Goal: Task Accomplishment & Management: Complete application form

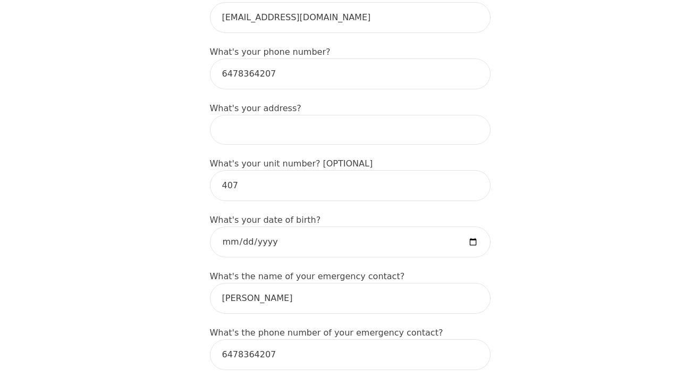
scroll to position [391, 0]
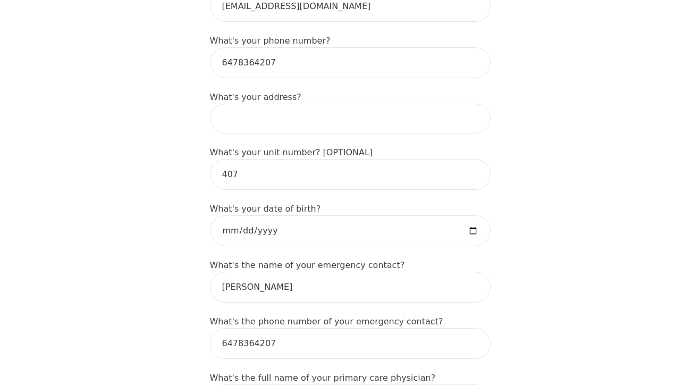
click at [347, 105] on input at bounding box center [350, 119] width 281 height 30
type input "[STREET_ADDRESS][PERSON_NAME]"
type input "[PERSON_NAME]"
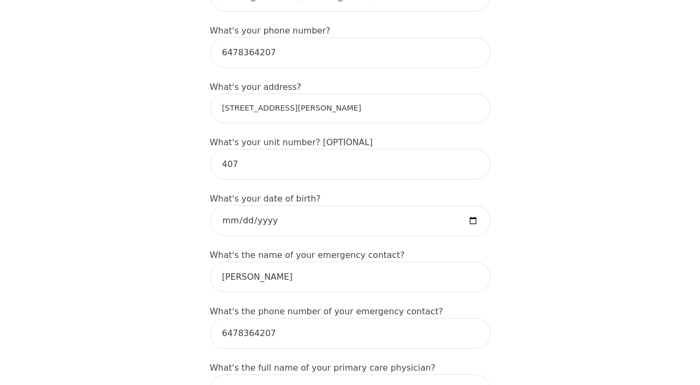
click at [241, 94] on input "[STREET_ADDRESS][PERSON_NAME]" at bounding box center [350, 109] width 281 height 30
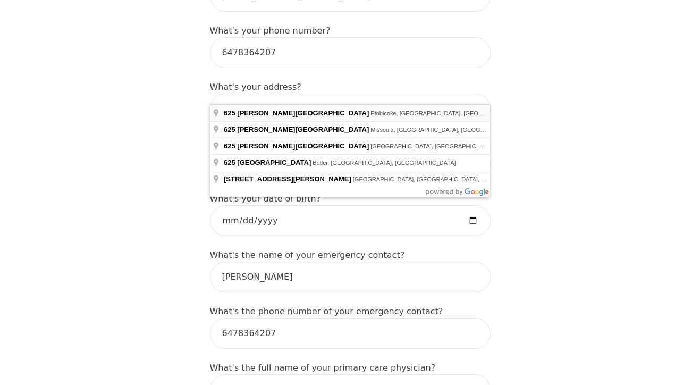
type input "[STREET_ADDRESS][PERSON_NAME]"
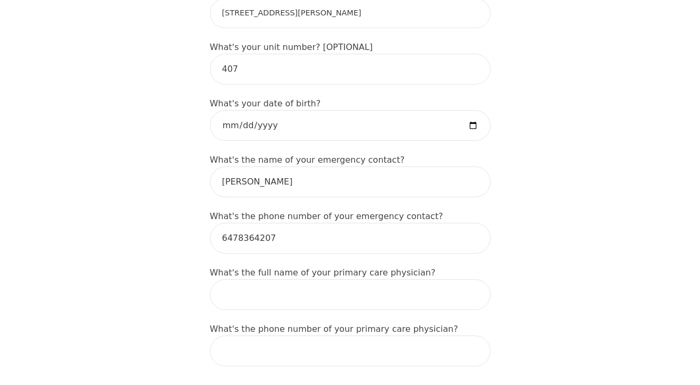
scroll to position [520, 0]
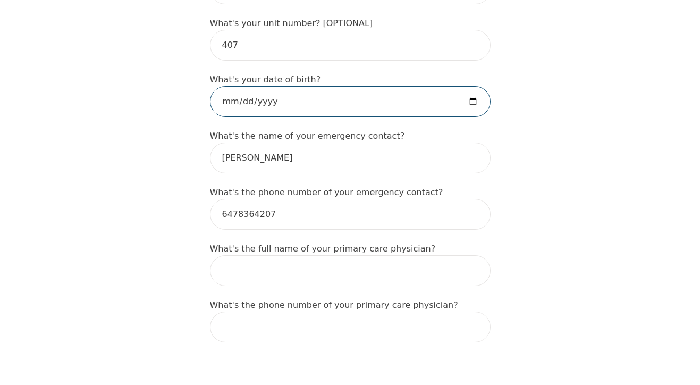
click at [250, 86] on input "date" at bounding box center [350, 101] width 281 height 31
click at [467, 86] on input "date" at bounding box center [350, 101] width 281 height 31
type input "[DATE]"
click at [188, 197] on div "Intake Assessment for [PERSON_NAME] Part 1 of 2: Tell Us About Yourself Please …" at bounding box center [350, 325] width 700 height 1604
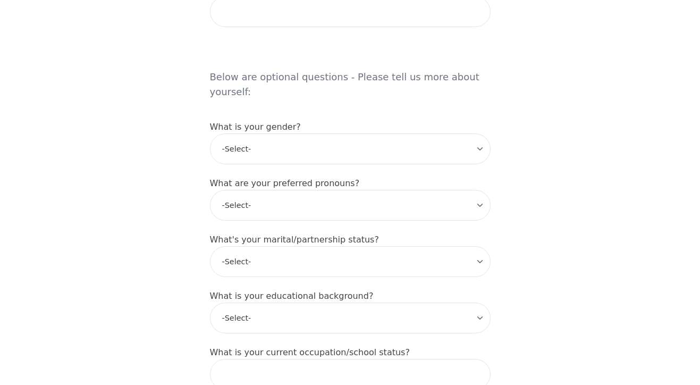
scroll to position [855, 0]
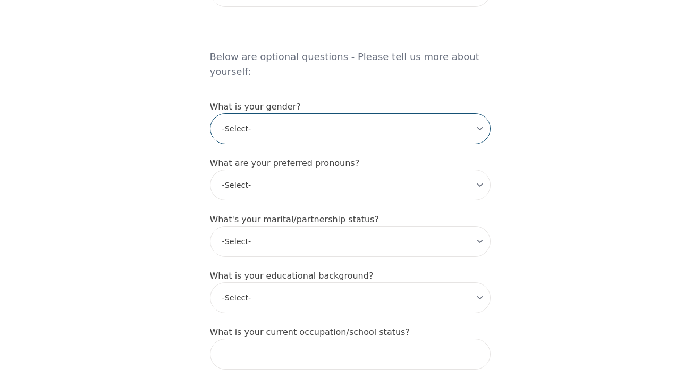
click at [277, 113] on select "-Select- [DEMOGRAPHIC_DATA] [DEMOGRAPHIC_DATA] [DEMOGRAPHIC_DATA] [DEMOGRAPHIC_…" at bounding box center [350, 128] width 281 height 31
select select "[DEMOGRAPHIC_DATA]"
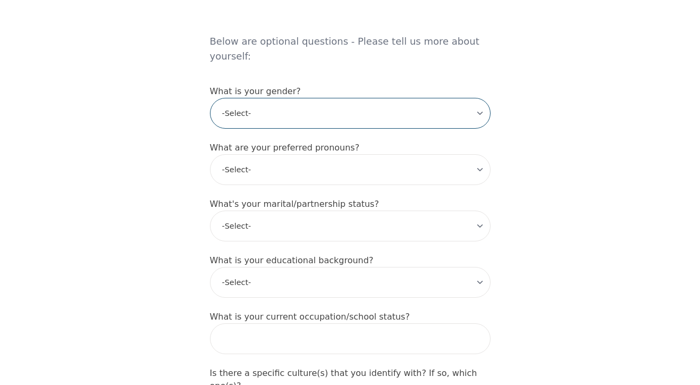
scroll to position [888, 0]
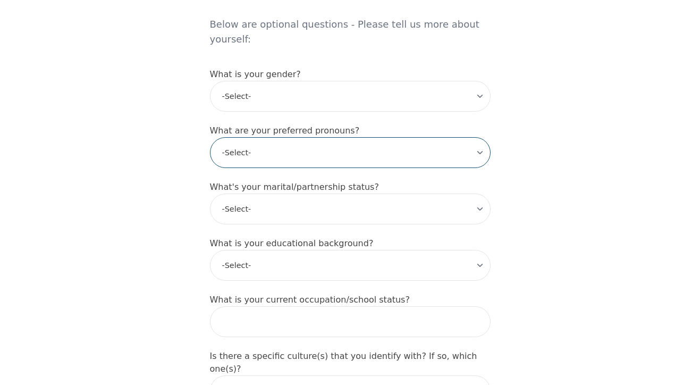
click at [265, 137] on select "-Select- he/him she/her they/them ze/zir xe/xem ey/em ve/ver tey/ter e/e per/pe…" at bounding box center [350, 152] width 281 height 31
select select "she/her"
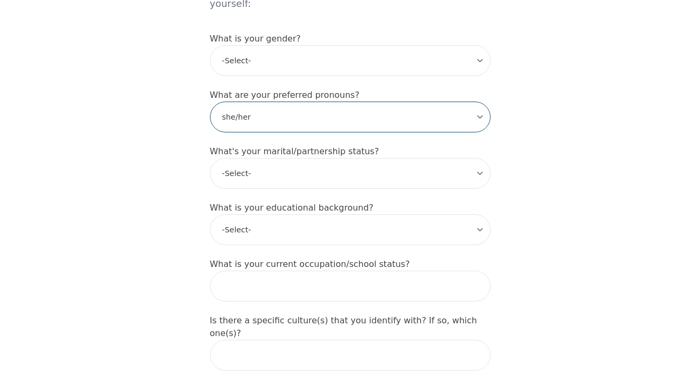
scroll to position [925, 0]
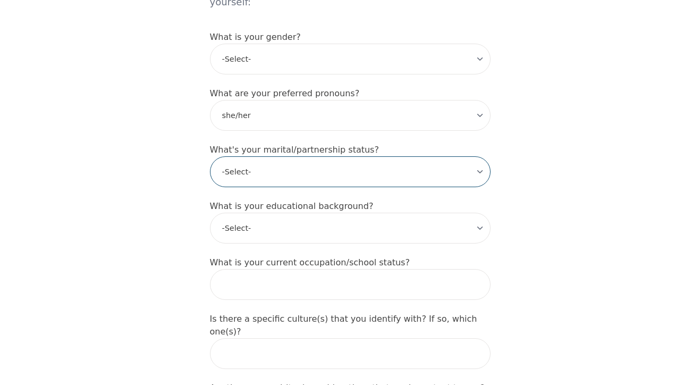
click at [252, 156] on select "-Select- Single Partnered Married Common Law Widowed Separated Divorced" at bounding box center [350, 171] width 281 height 31
select select "Single"
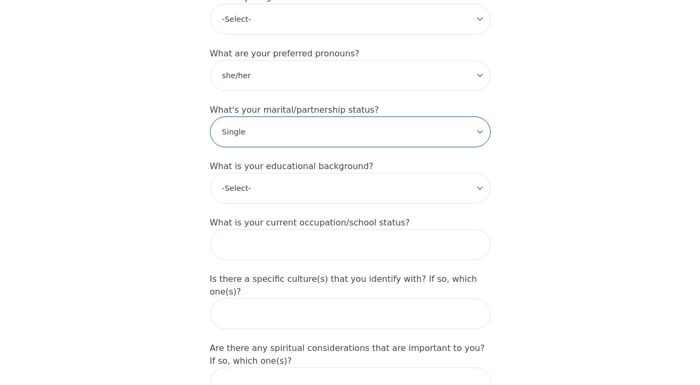
scroll to position [967, 0]
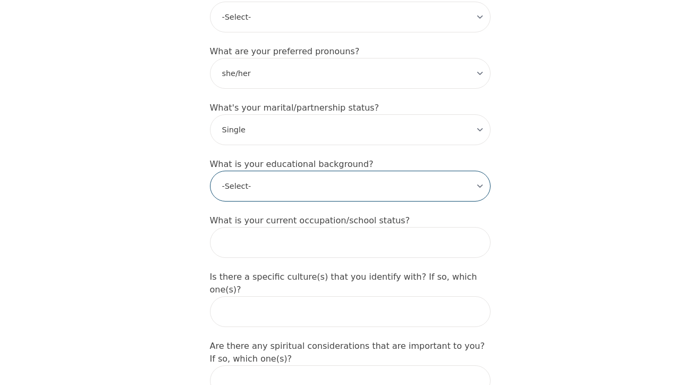
click at [248, 171] on select "-Select- Less than high school High school Associate degree Bachelor degree Mas…" at bounding box center [350, 186] width 281 height 31
select select "Master's degree"
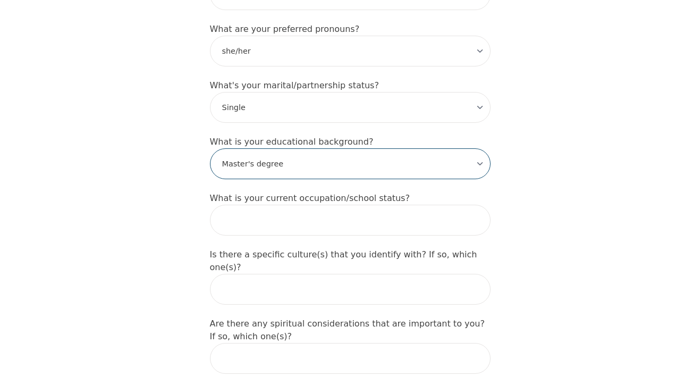
scroll to position [996, 0]
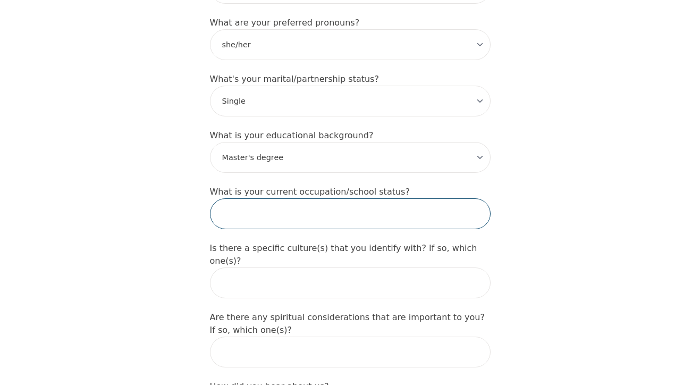
click at [274, 198] on input "text" at bounding box center [350, 213] width 281 height 31
click at [222, 198] on input "Teacher" at bounding box center [350, 213] width 281 height 31
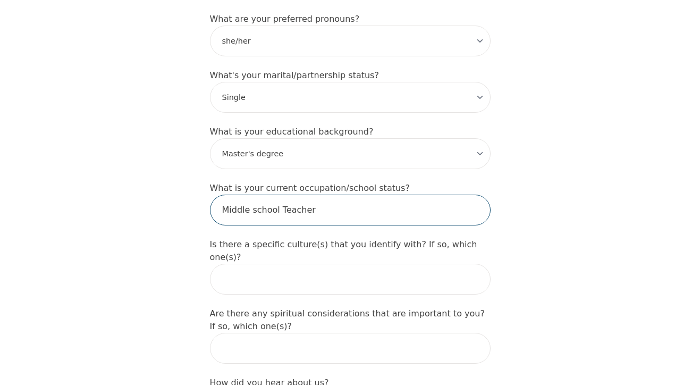
click at [282, 195] on input "Middle school Teacher" at bounding box center [350, 210] width 281 height 31
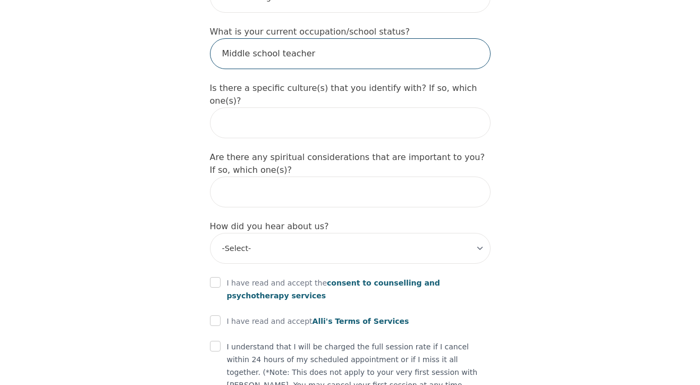
scroll to position [1158, 0]
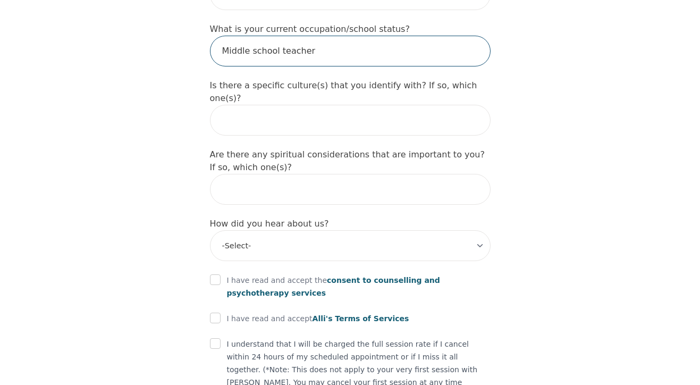
type input "Middle school teacher"
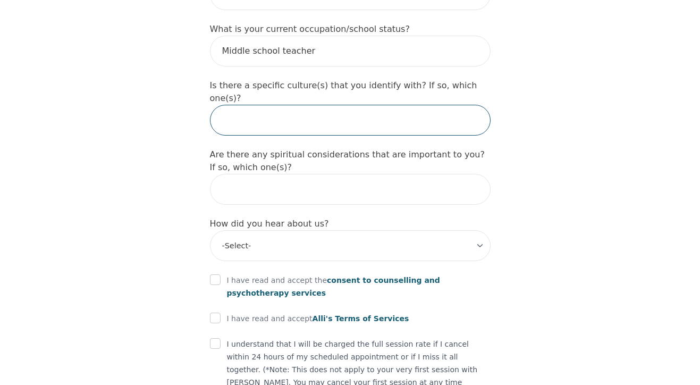
click at [267, 105] on input "text" at bounding box center [350, 120] width 281 height 31
type input "H"
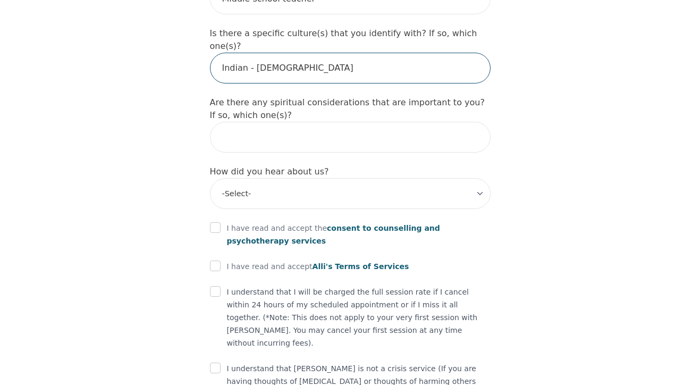
scroll to position [1229, 0]
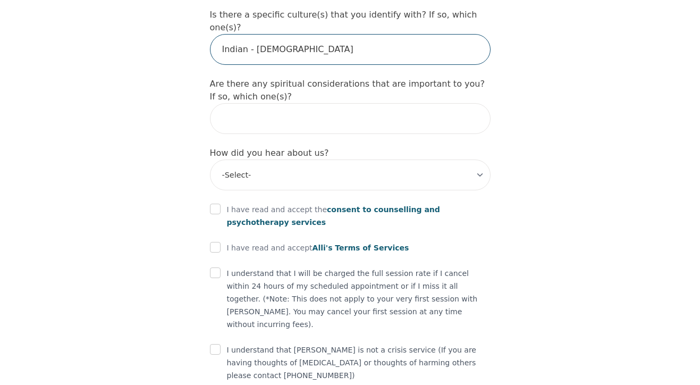
type input "Indian - [DEMOGRAPHIC_DATA]"
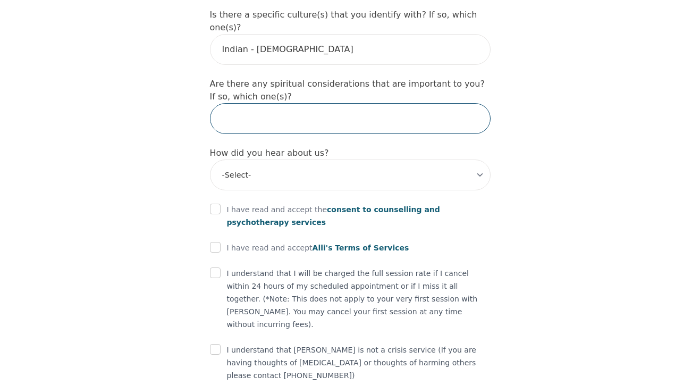
click at [251, 103] on input "text" at bounding box center [350, 118] width 281 height 31
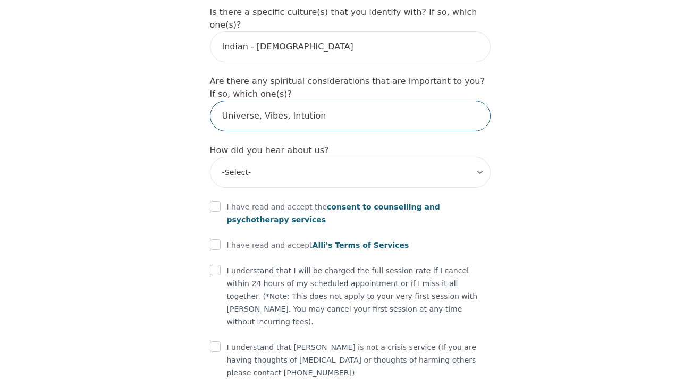
type input "Universe, Vibes, Intution"
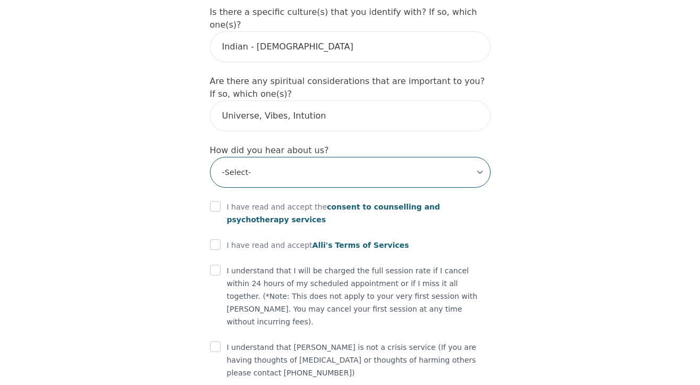
click at [276, 157] on select "-Select- Physician/Specialist Friend Facebook Instagram Google Search Google Ad…" at bounding box center [350, 172] width 281 height 31
select select "Instagram"
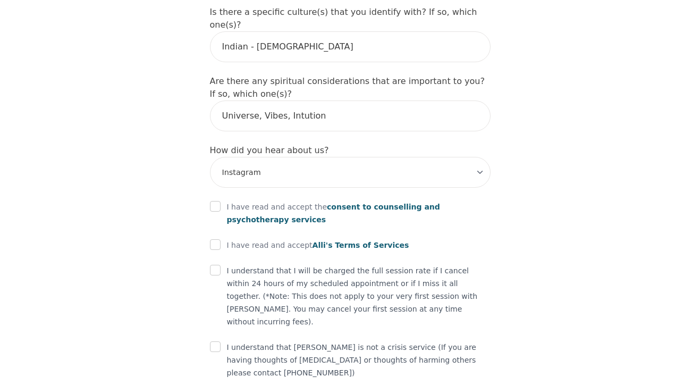
click at [218, 200] on div at bounding box center [215, 206] width 11 height 13
click at [214, 239] on input "checkbox" at bounding box center [215, 244] width 11 height 11
checkbox input "true"
click at [214, 201] on input "checkbox" at bounding box center [215, 206] width 11 height 11
checkbox input "true"
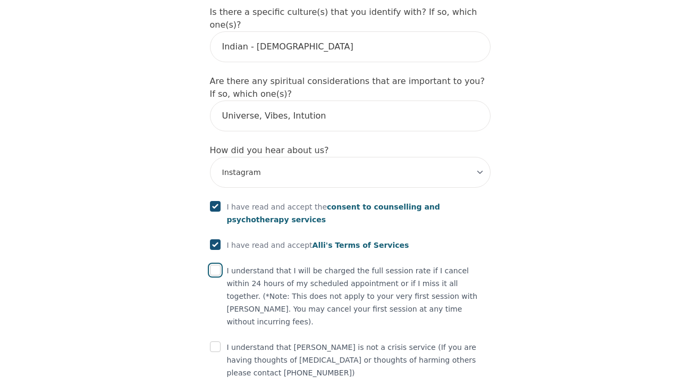
click at [212, 265] on input "checkbox" at bounding box center [215, 270] width 11 height 11
checkbox input "true"
click at [216, 341] on input "checkbox" at bounding box center [215, 346] width 11 height 11
checkbox input "true"
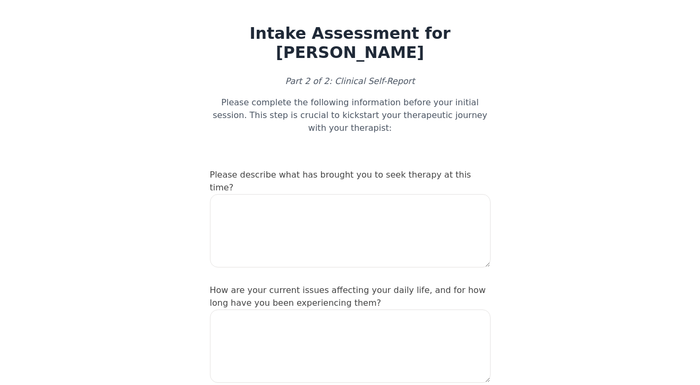
scroll to position [19, 0]
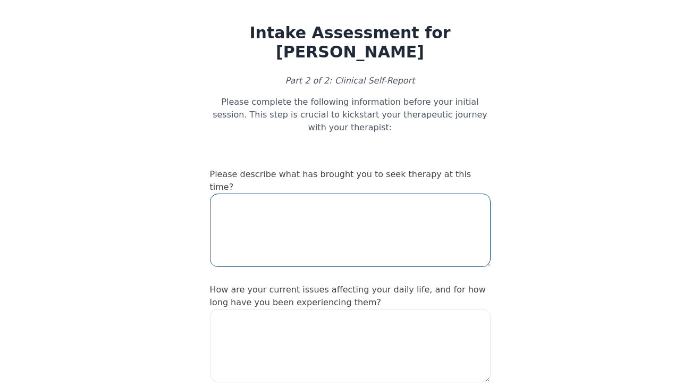
click at [313, 195] on textarea at bounding box center [350, 229] width 281 height 73
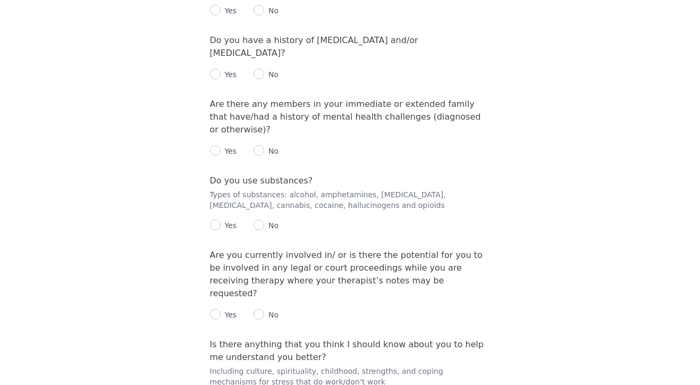
scroll to position [1434, 0]
click at [264, 310] on input "radio" at bounding box center [259, 315] width 11 height 11
radio input "true"
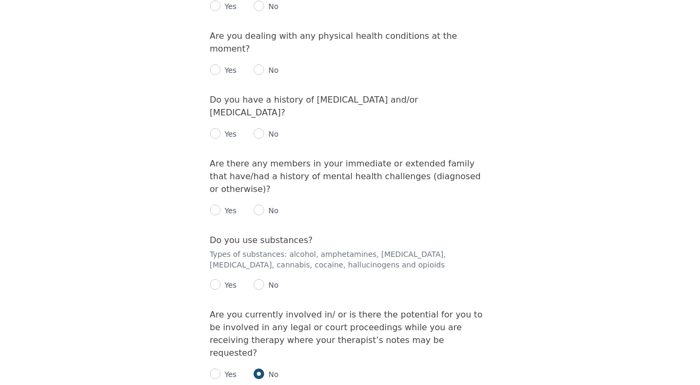
scroll to position [1371, 0]
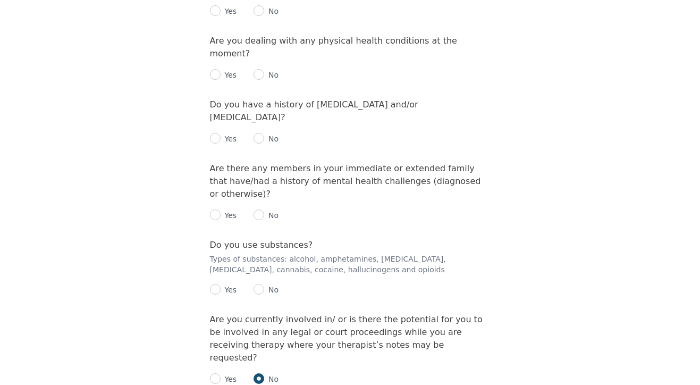
click at [218, 283] on div "Yes" at bounding box center [223, 289] width 27 height 13
click at [217, 284] on input "radio" at bounding box center [215, 289] width 11 height 11
radio input "true"
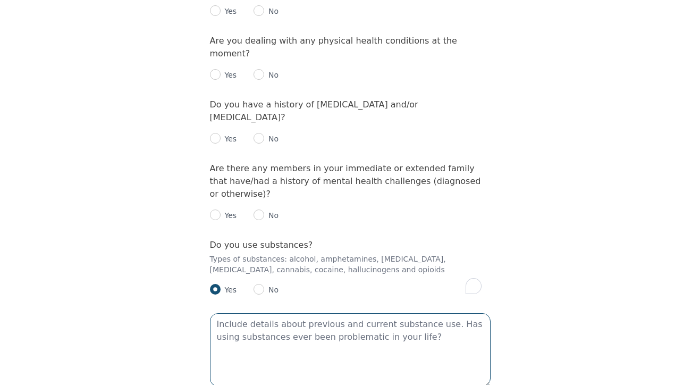
click at [246, 313] on textarea "To enrich screen reader interactions, please activate Accessibility in Grammarl…" at bounding box center [350, 349] width 281 height 73
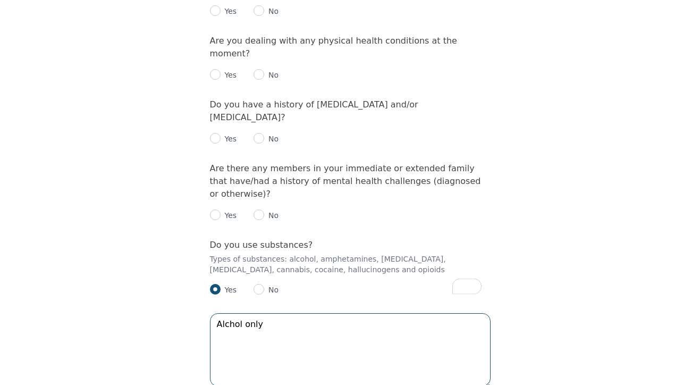
click at [227, 313] on textarea "Alchol only" at bounding box center [350, 349] width 281 height 73
click at [270, 313] on textarea "Alcohol only" at bounding box center [350, 349] width 281 height 73
type textarea "Alcohol only in social circumstances"
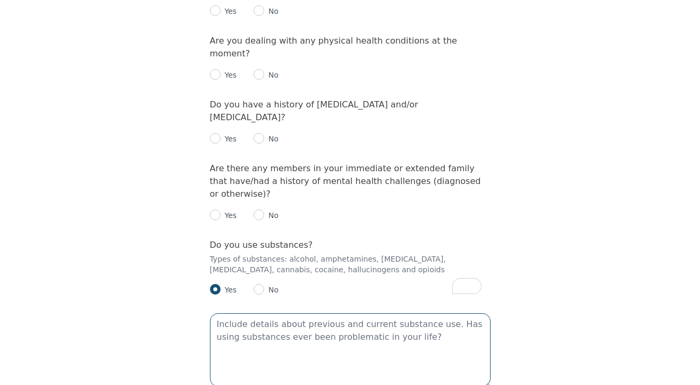
click at [262, 313] on textarea "To enrich screen reader interactions, please activate Accessibility in Grammarl…" at bounding box center [350, 349] width 281 height 73
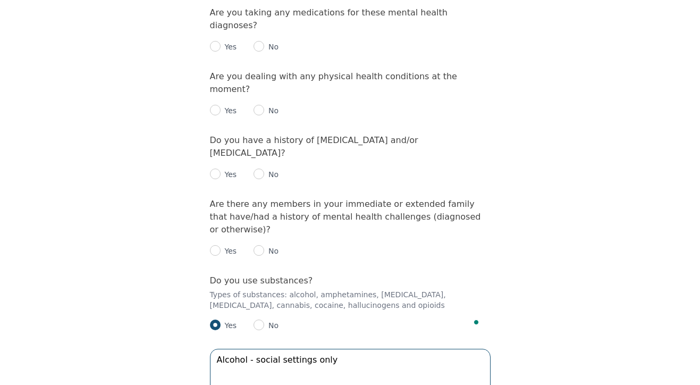
scroll to position [1315, 0]
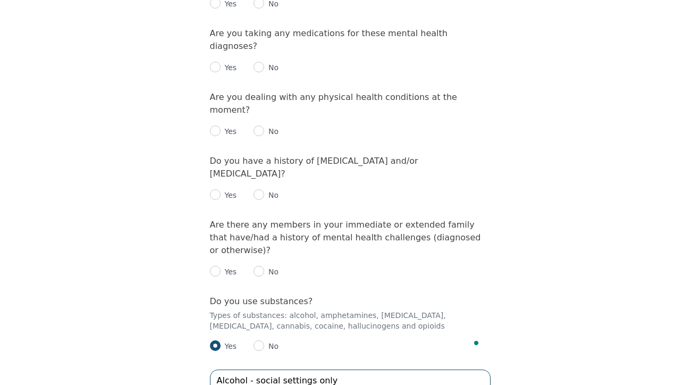
type textarea "Alcohol - social settings only"
click at [259, 266] on input "radio" at bounding box center [259, 271] width 11 height 11
radio input "true"
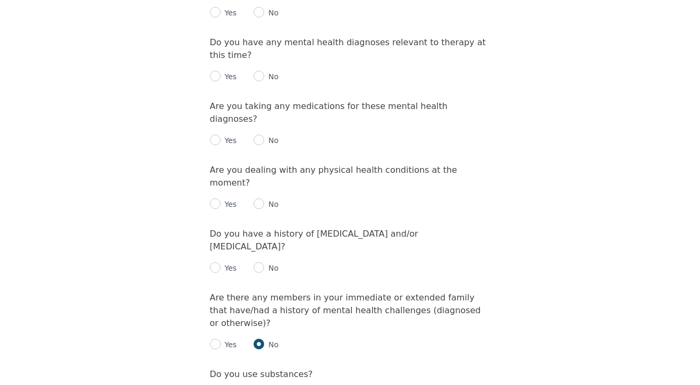
scroll to position [1241, 0]
click at [259, 263] on input "radio" at bounding box center [259, 268] width 11 height 11
radio input "true"
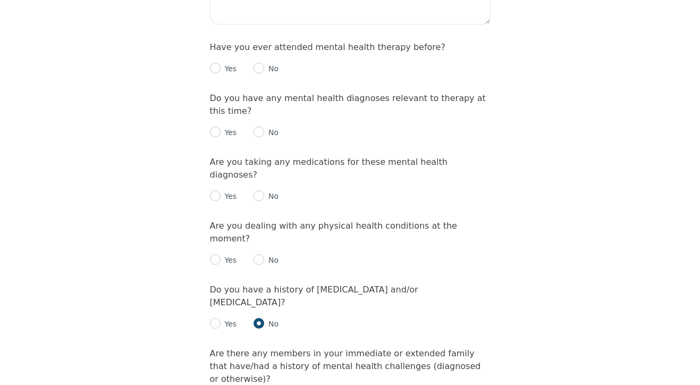
scroll to position [1184, 0]
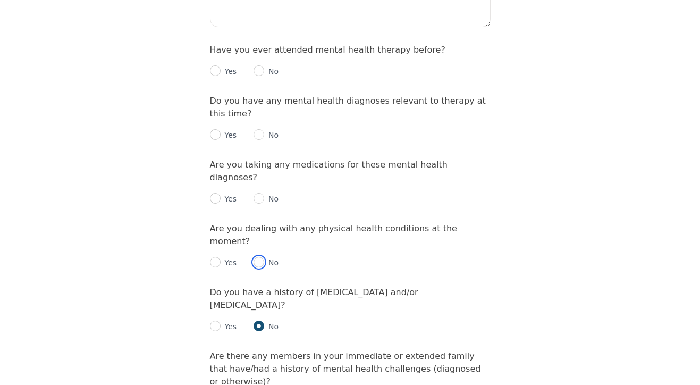
click at [258, 257] on input "radio" at bounding box center [259, 262] width 11 height 11
radio input "true"
click at [260, 193] on input "radio" at bounding box center [259, 198] width 11 height 11
radio input "true"
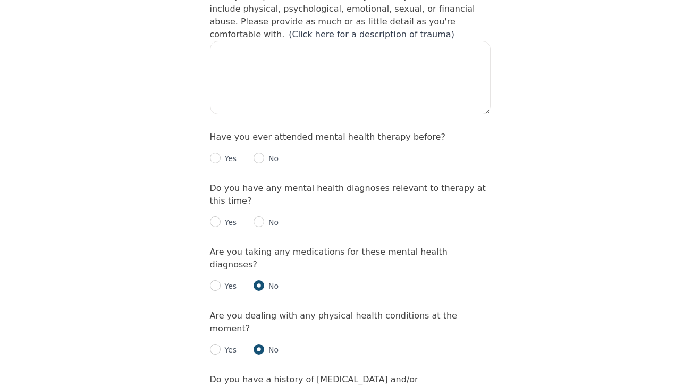
scroll to position [1093, 0]
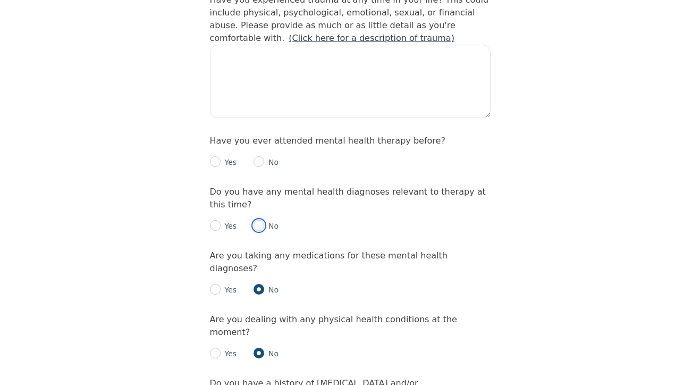
click at [260, 220] on input "radio" at bounding box center [259, 225] width 11 height 11
radio input "true"
click at [260, 156] on input "radio" at bounding box center [259, 161] width 11 height 11
radio input "true"
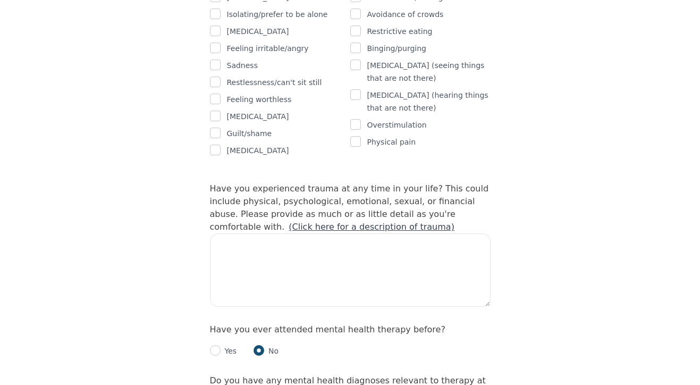
scroll to position [902, 0]
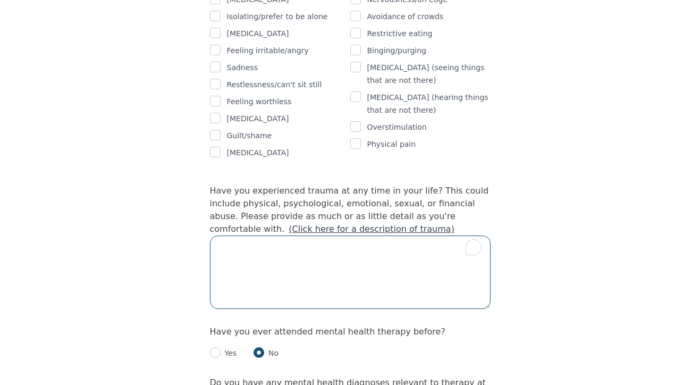
click at [333, 235] on textarea "To enrich screen reader interactions, please activate Accessibility in Grammarl…" at bounding box center [350, 271] width 281 height 73
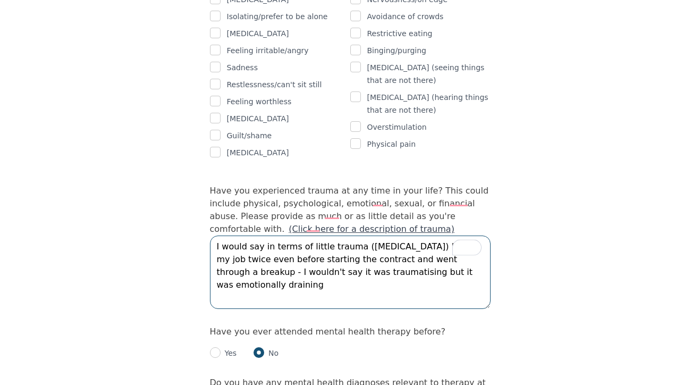
click at [350, 235] on textarea "I would say in terms of little trauma ([MEDICAL_DATA]) l lost my job twice even…" at bounding box center [350, 271] width 281 height 73
click at [317, 235] on textarea "I would say in terms of little trauma ([MEDICAL_DATA]) l lost my job twice even…" at bounding box center [350, 271] width 281 height 73
click at [338, 235] on textarea "I would say in terms of little trauma ([MEDICAL_DATA]) l lost my job twice even…" at bounding box center [350, 271] width 281 height 73
click at [334, 235] on textarea "I would say in terms of little trauma ([MEDICAL_DATA]) l lost my job twice even…" at bounding box center [350, 271] width 281 height 73
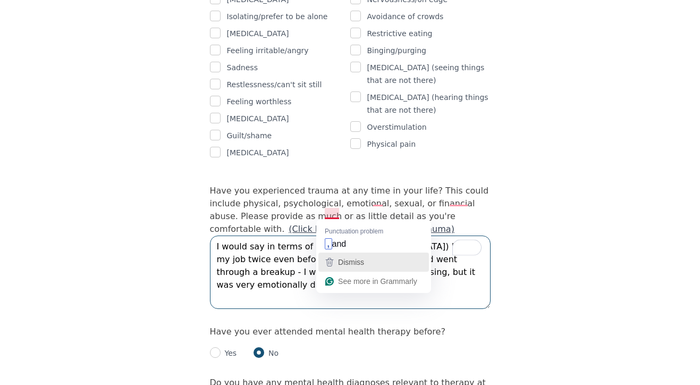
click at [333, 253] on button "Dismiss" at bounding box center [373, 261] width 111 height 19
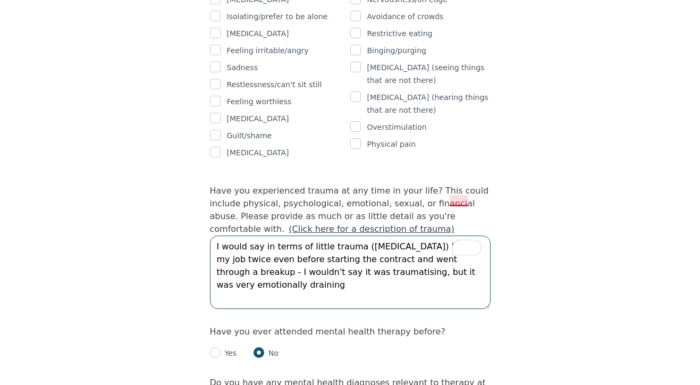
click at [454, 235] on textarea "I would say in terms of little trauma ([MEDICAL_DATA]) I lost my job twice even…" at bounding box center [350, 271] width 281 height 73
click at [367, 243] on textarea "I would say in terms of little trauma ([MEDICAL_DATA]) I lost my job twice, eve…" at bounding box center [350, 271] width 281 height 73
click at [379, 235] on textarea "I would say in terms of little trauma ([MEDICAL_DATA]) I lost my job twice, eve…" at bounding box center [350, 271] width 281 height 73
click at [377, 235] on textarea "I would say in terms of little trauma ([MEDICAL_DATA]) I lost my job twice, eve…" at bounding box center [350, 271] width 281 height 73
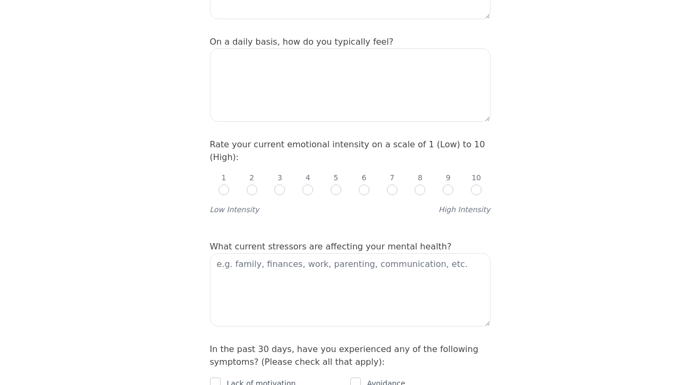
scroll to position [381, 0]
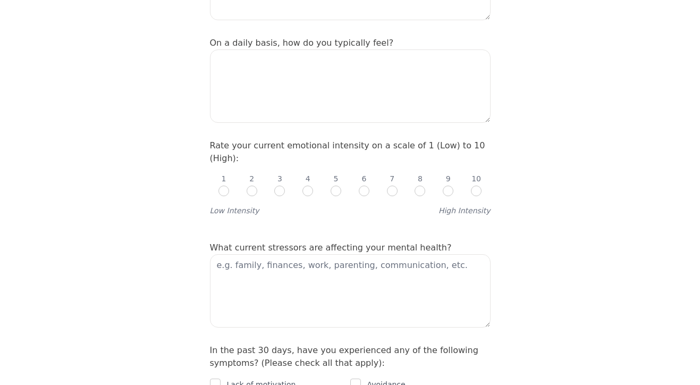
type textarea "I would say in terms of little trauma ([MEDICAL_DATA]), I lost my job twice, ev…"
click at [365, 254] on textarea "To enrich screen reader interactions, please activate Accessibility in Grammarl…" at bounding box center [350, 290] width 281 height 73
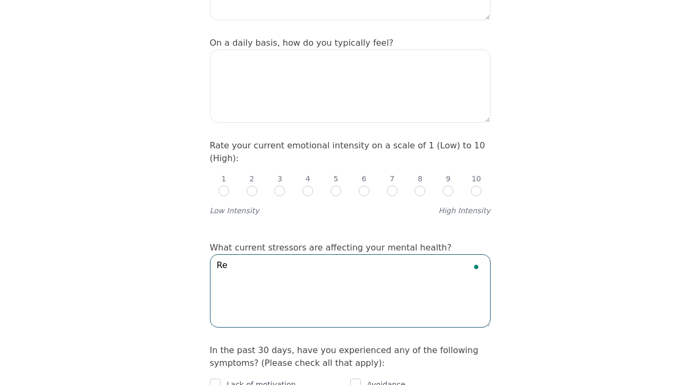
type textarea "R"
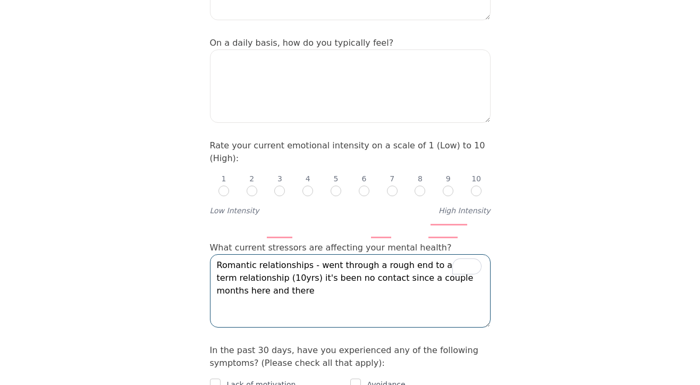
click at [325, 254] on textarea "Romantic relationships - went through a rough end to a long term relationship (…" at bounding box center [350, 290] width 281 height 73
click at [328, 254] on textarea "Romantic relationships - went through a rough end to a long term relationship (…" at bounding box center [350, 290] width 281 height 73
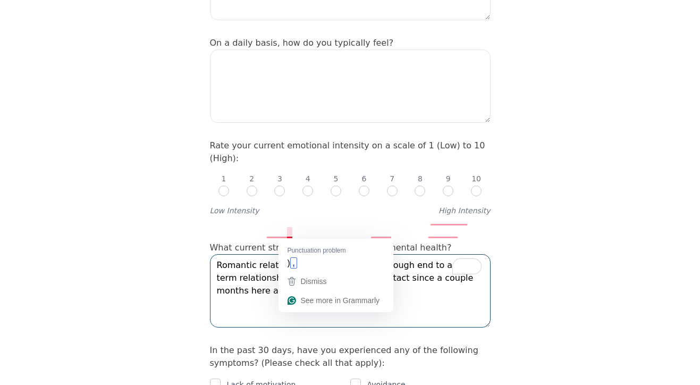
click at [288, 254] on textarea "Romantic relationships - went through a rough end to a long term relationship (…" at bounding box center [350, 290] width 281 height 73
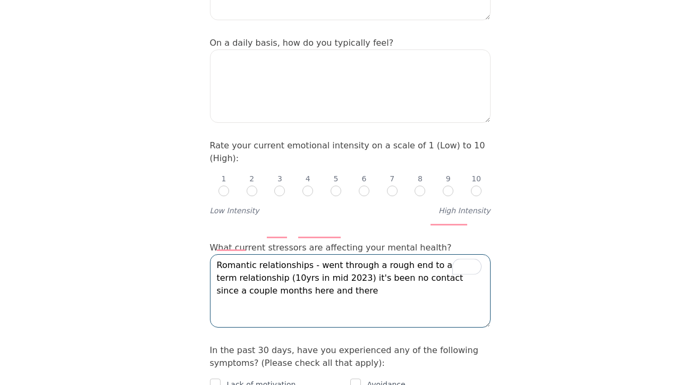
click at [305, 254] on textarea "Romantic relationships - went through a rough end to a long term relationship (…" at bounding box center [350, 290] width 281 height 73
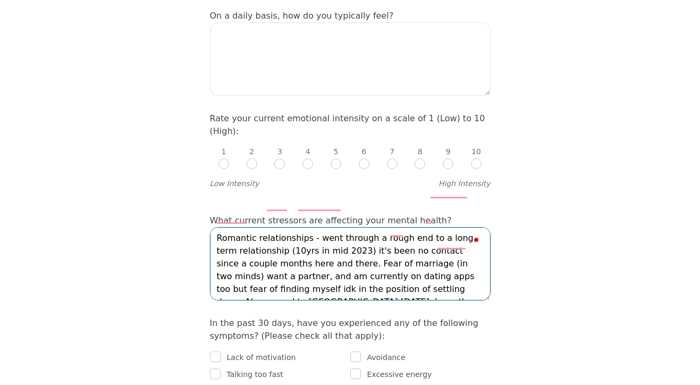
scroll to position [26, 0]
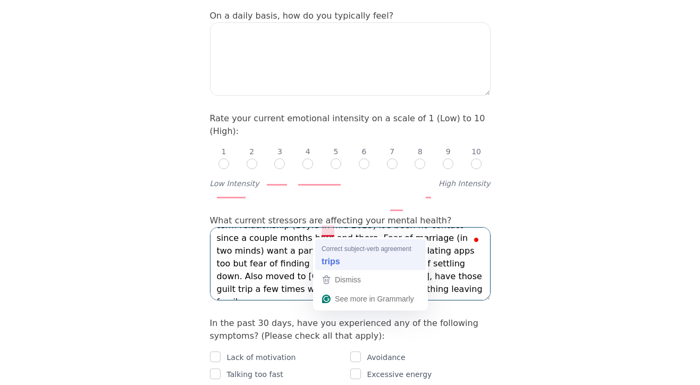
type textarea "Romantic relationships - went through a rough end to a long term relationship (…"
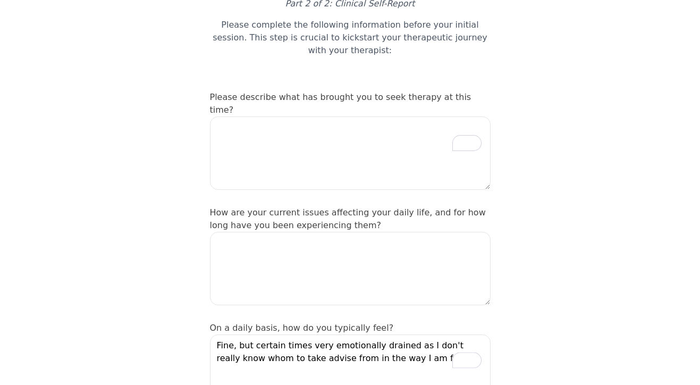
scroll to position [86, 0]
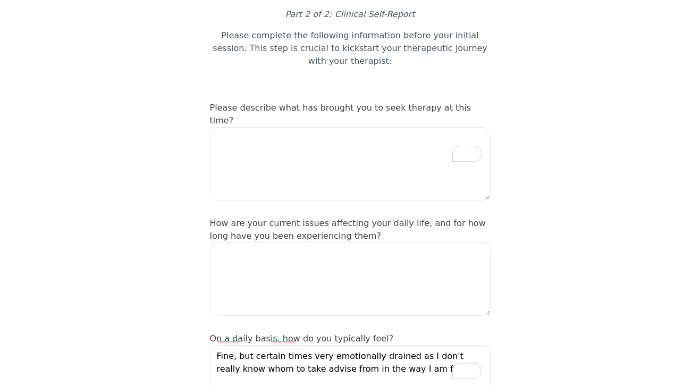
type textarea "Fine, but certain times very emotionally drained as I don't really know whom to…"
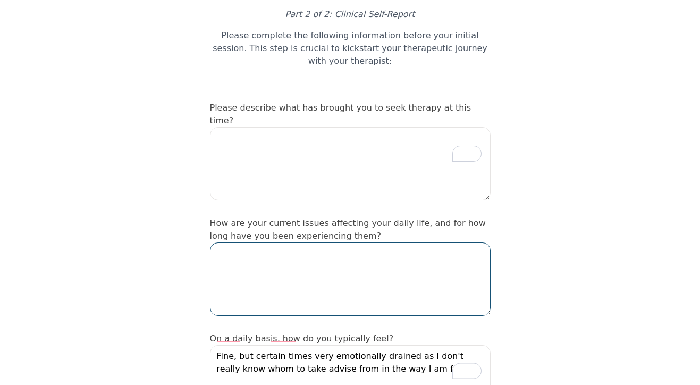
click at [391, 242] on textarea at bounding box center [350, 278] width 281 height 73
